Goal: Transaction & Acquisition: Purchase product/service

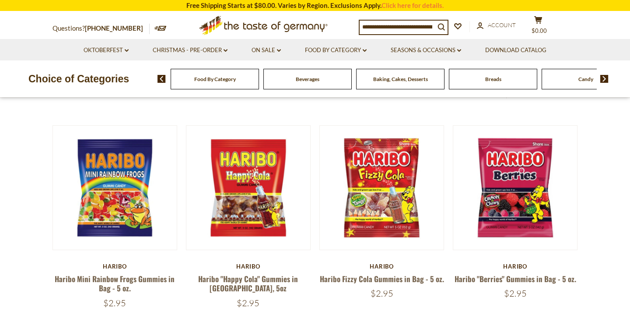
scroll to position [271, 0]
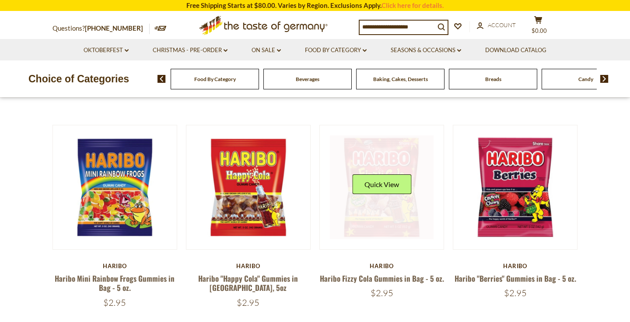
click at [380, 147] on link at bounding box center [382, 187] width 104 height 104
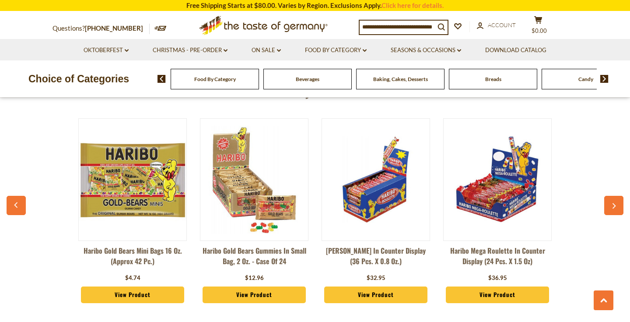
scroll to position [640, 0]
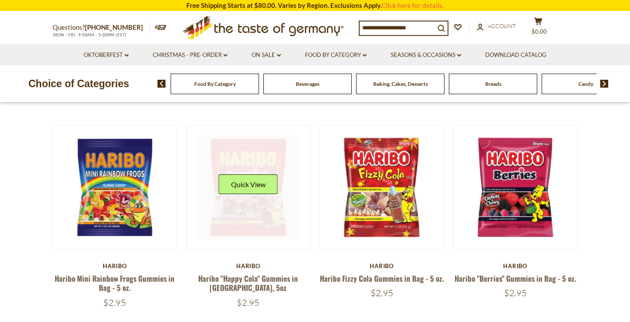
click at [235, 215] on link at bounding box center [248, 187] width 104 height 104
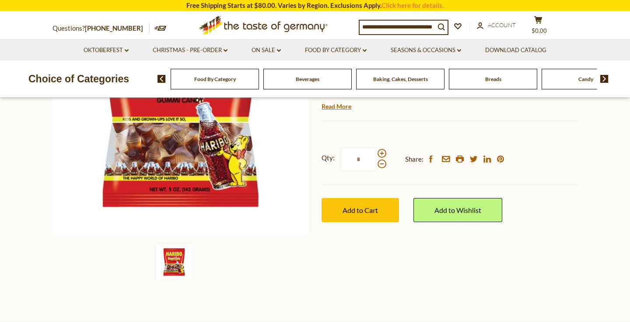
scroll to position [174, 0]
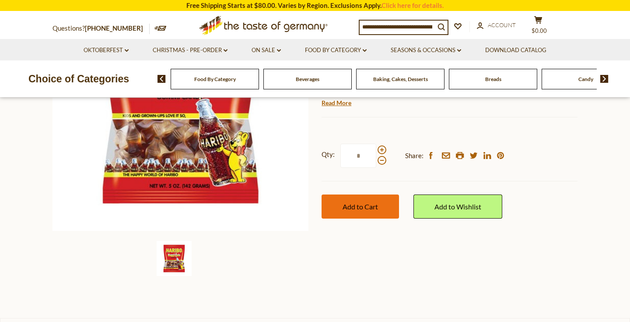
click at [360, 202] on span "Add to Cart" at bounding box center [360, 206] width 35 height 8
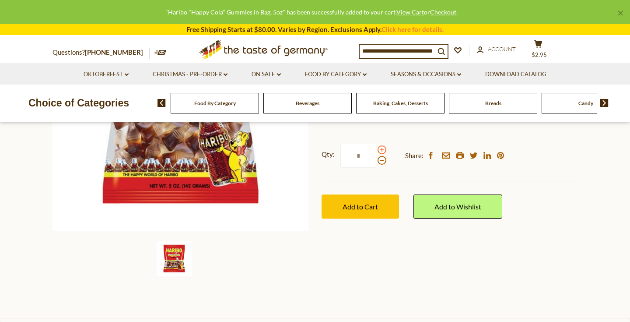
click at [381, 145] on span at bounding box center [382, 149] width 9 height 9
click at [376, 144] on input "*" at bounding box center [358, 156] width 36 height 24
click at [381, 145] on span at bounding box center [382, 149] width 9 height 9
click at [376, 144] on input "*" at bounding box center [358, 156] width 36 height 24
click at [381, 145] on span at bounding box center [382, 149] width 9 height 9
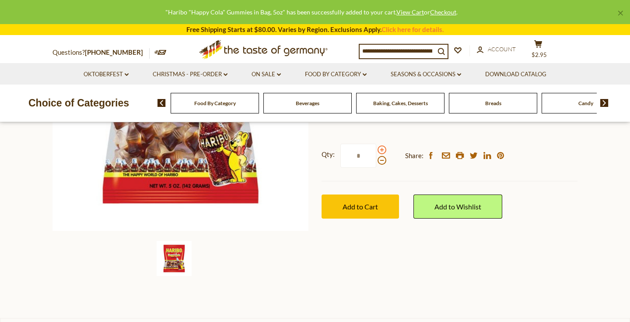
click at [376, 144] on input "*" at bounding box center [358, 156] width 36 height 24
click at [381, 156] on span at bounding box center [382, 160] width 9 height 9
click at [376, 144] on input "*" at bounding box center [358, 156] width 36 height 24
click at [381, 156] on span at bounding box center [382, 160] width 9 height 9
click at [376, 144] on input "*" at bounding box center [358, 156] width 36 height 24
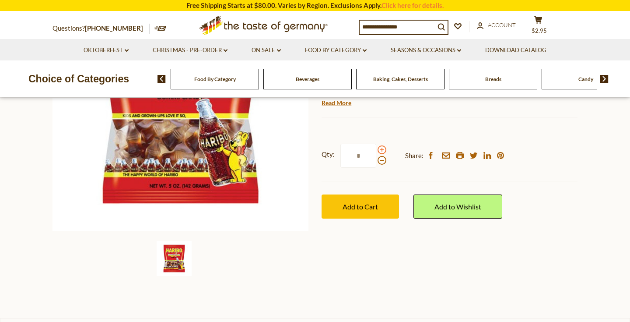
click at [382, 145] on span at bounding box center [382, 149] width 9 height 9
click at [376, 144] on input "*" at bounding box center [358, 156] width 36 height 24
type input "*"
click at [366, 174] on div "Qty: * Share: facebook email printer twitter linkedin pinterest Add to Cart" at bounding box center [450, 180] width 256 height 101
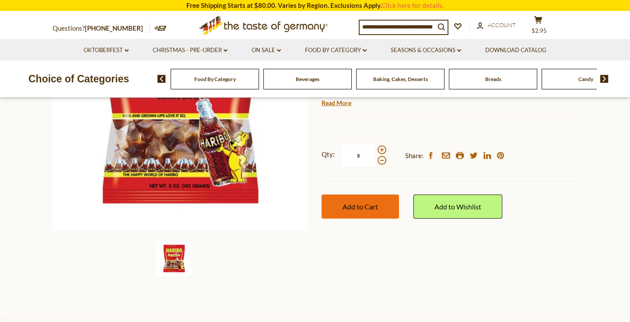
click at [362, 202] on span "Add to Cart" at bounding box center [360, 206] width 35 height 8
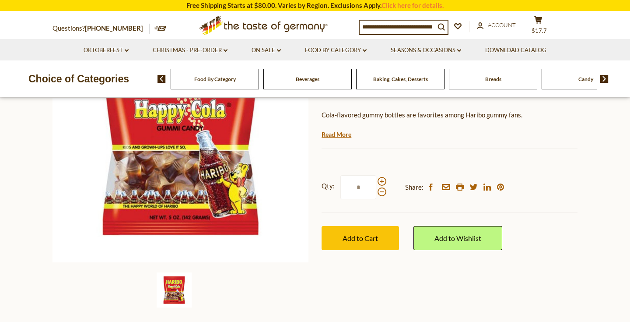
scroll to position [144, 0]
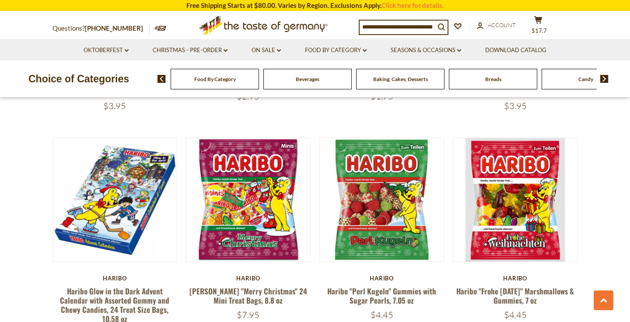
scroll to position [1003, 0]
